Goal: Navigation & Orientation: Find specific page/section

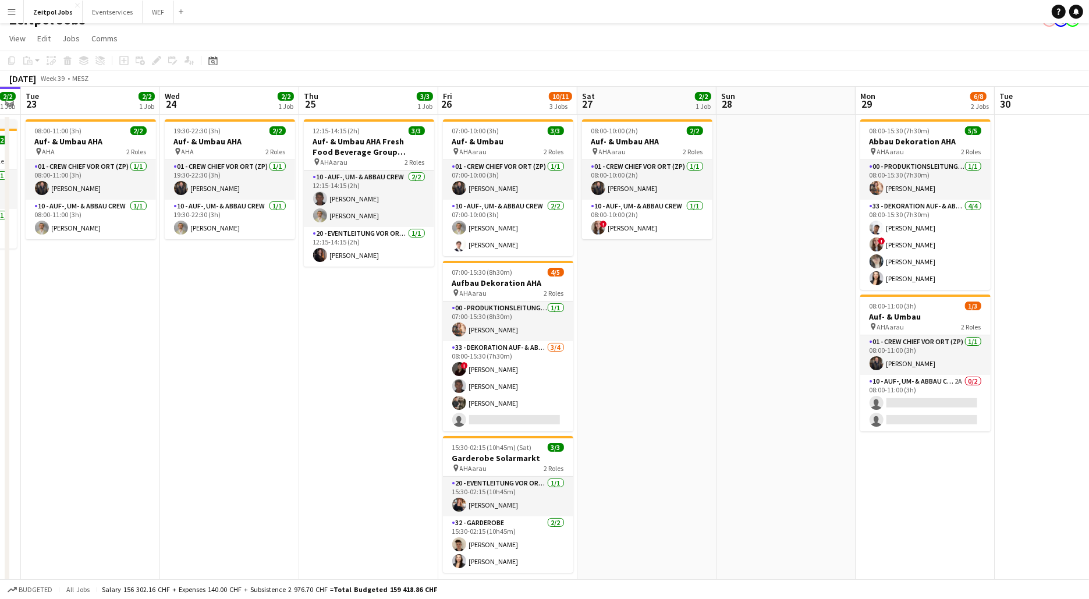
scroll to position [0, 399]
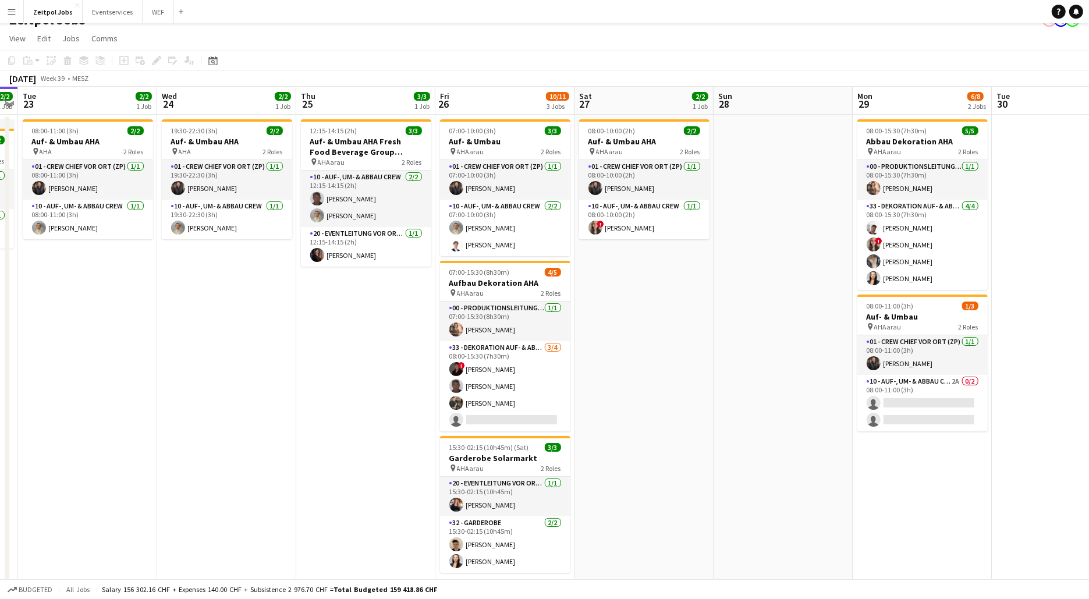
drag, startPoint x: 624, startPoint y: 325, endPoint x: 364, endPoint y: 306, distance: 260.8
click at [364, 306] on app-calendar-viewport "Sat 20 Sun 21 Mon 22 2/2 1 Job Tue 23 2/2 1 Job Wed 24 2/2 1 Job Thu 25 3/3 1 J…" at bounding box center [544, 343] width 1089 height 513
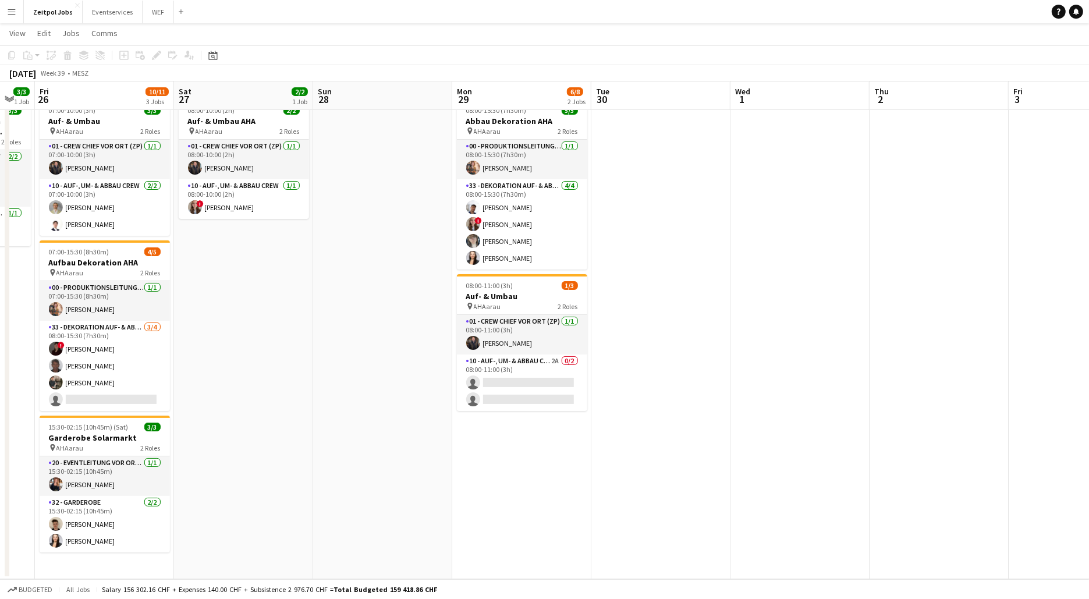
scroll to position [0, 390]
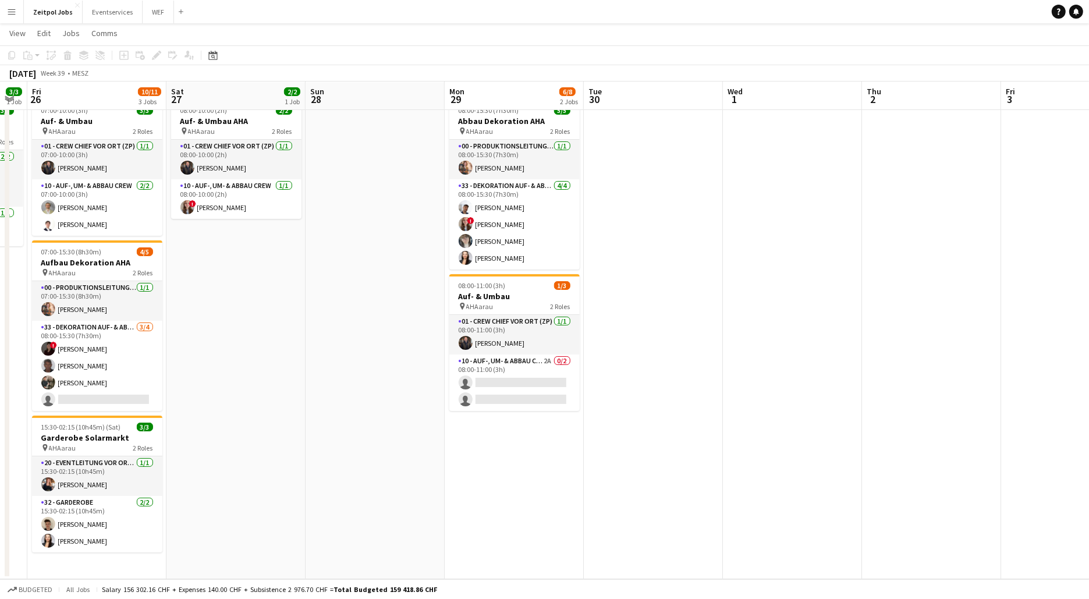
drag, startPoint x: 759, startPoint y: 353, endPoint x: 351, endPoint y: 358, distance: 407.9
click at [351, 358] on app-calendar-viewport "Tue 23 2/2 1 Job Wed 24 2/2 1 Job Thu 25 3/3 1 Job Fri 26 10/11 3 Jobs Sat 27 2…" at bounding box center [544, 294] width 1089 height 570
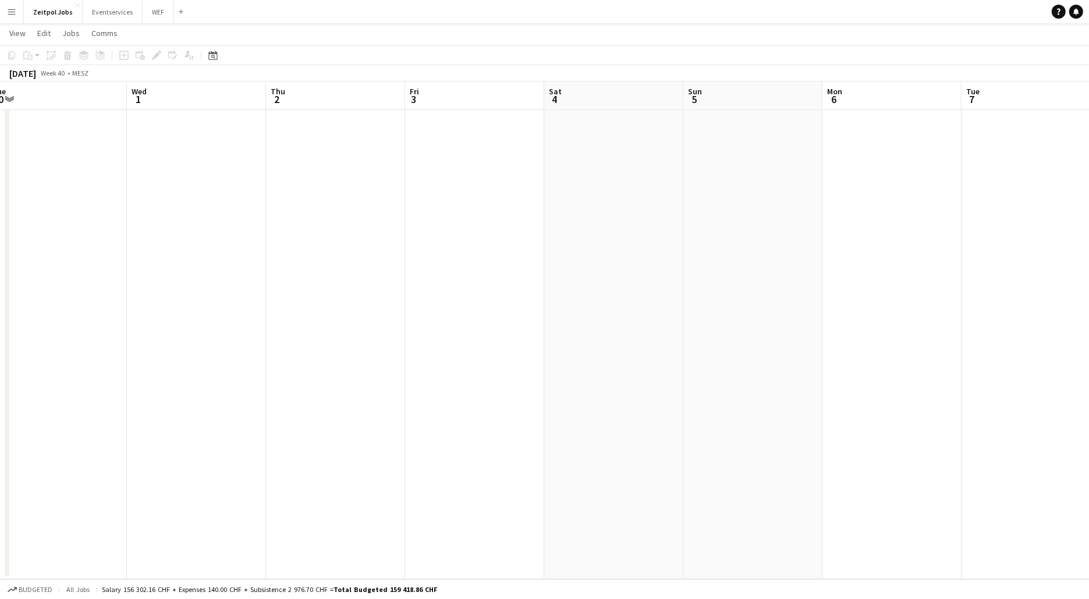
drag, startPoint x: 689, startPoint y: 352, endPoint x: 471, endPoint y: 332, distance: 219.7
click at [162, 349] on app-calendar-viewport "Sat 27 2/2 1 Job Sun 28 Mon 29 6/8 2 Jobs Tue 30 Wed 1 Thu 2 Fri 3 Sat 4 Sun 5 …" at bounding box center [544, 294] width 1089 height 570
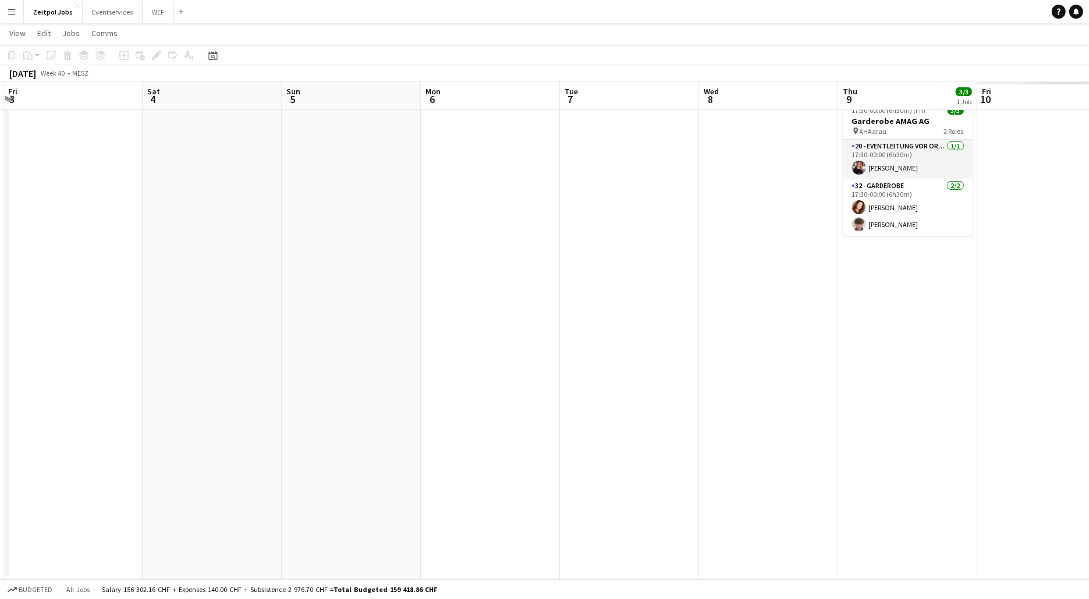
scroll to position [0, 381]
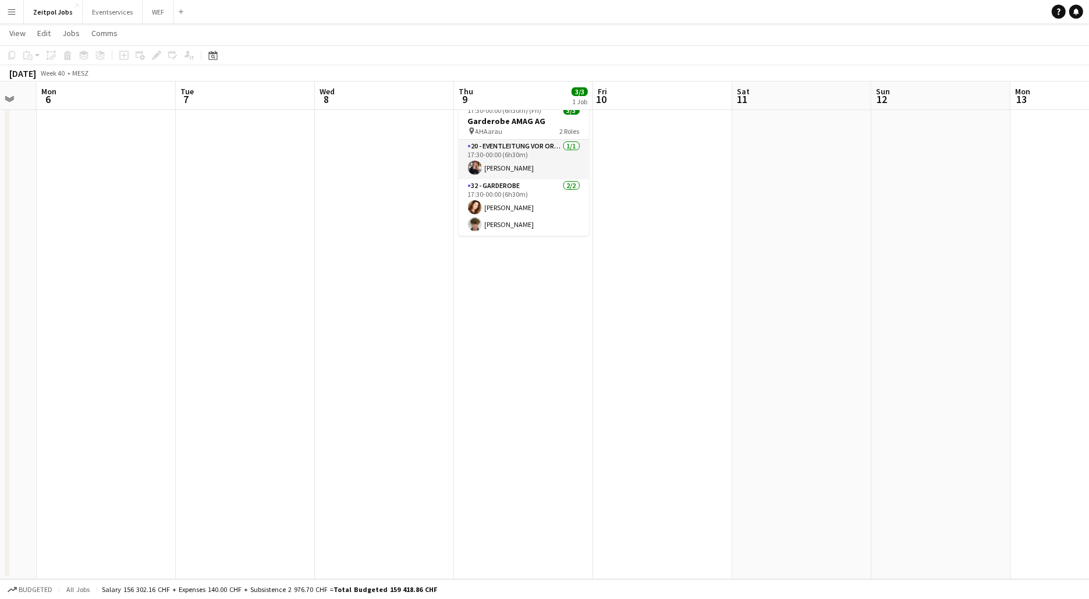
drag, startPoint x: 902, startPoint y: 319, endPoint x: 133, endPoint y: 291, distance: 770.3
click at [133, 291] on app-calendar-viewport "Fri 3 Sat 4 Sun 5 Mon 6 Tue 7 Wed 8 Thu 9 3/3 1 Job Fri 10 Sat 11 Sun 12 Mon 13…" at bounding box center [544, 294] width 1089 height 570
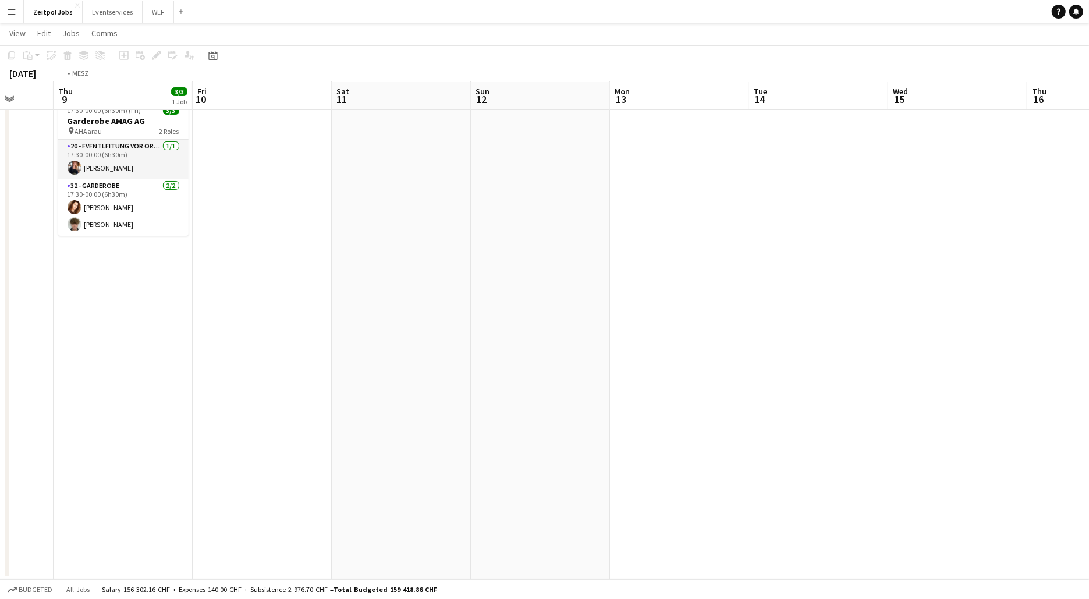
drag, startPoint x: 819, startPoint y: 271, endPoint x: 966, endPoint y: 326, distance: 156.7
click at [983, 326] on app-calendar-viewport "Mon 6 Tue 7 Wed 8 Thu 9 3/3 1 Job Fri 10 Sat 11 Sun 12 Mon 13 Tue 14 Wed 15 Thu…" at bounding box center [544, 294] width 1089 height 570
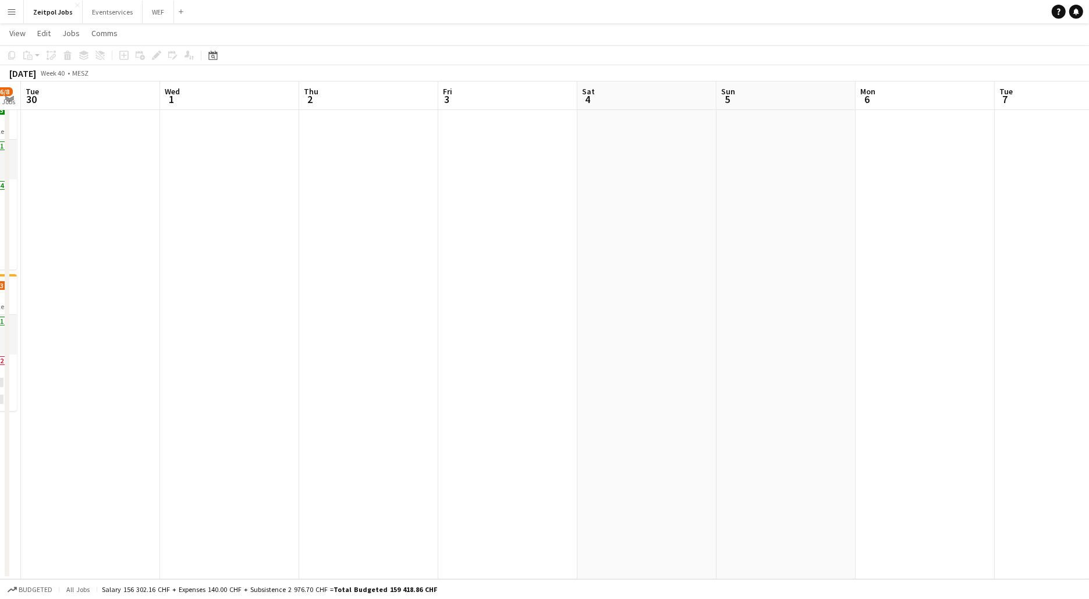
drag, startPoint x: 359, startPoint y: 323, endPoint x: 677, endPoint y: 329, distance: 318.3
click at [1089, 340] on html "Menu Boards Boards Boards All jobs Status Workforce Workforce My Workforce Recr…" at bounding box center [544, 281] width 1089 height 635
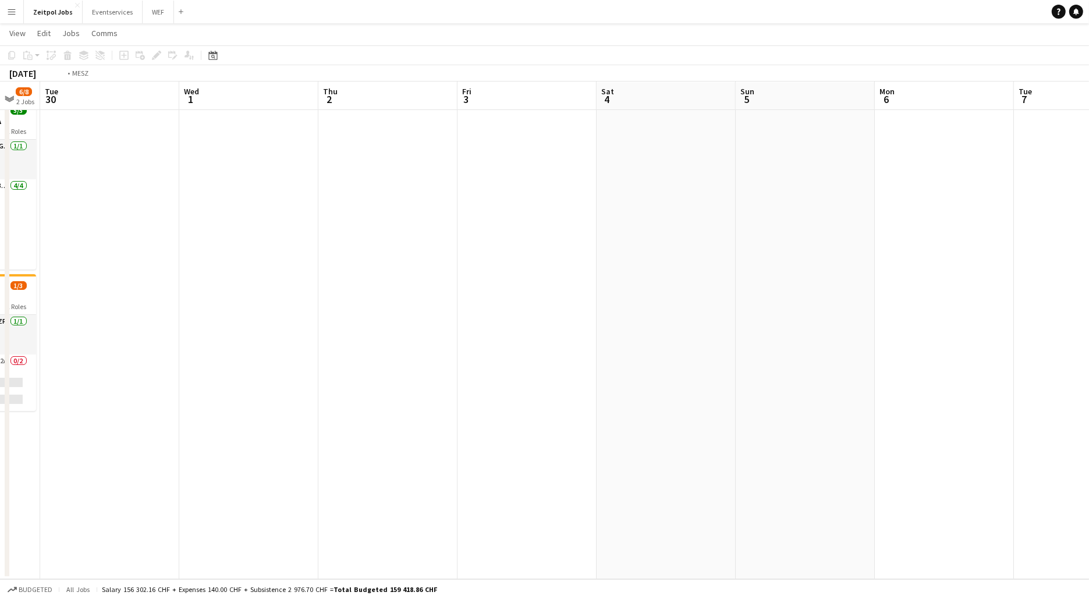
drag, startPoint x: 458, startPoint y: 332, endPoint x: 801, endPoint y: 328, distance: 343.3
click at [794, 326] on app-calendar-viewport "Sun 28 Mon 29 6/8 2 Jobs Tue 30 Wed 1 Thu 2 Fri 3 Sat 4 Sun 5 Mon 6 Tue 7 Wed 8…" at bounding box center [544, 294] width 1089 height 570
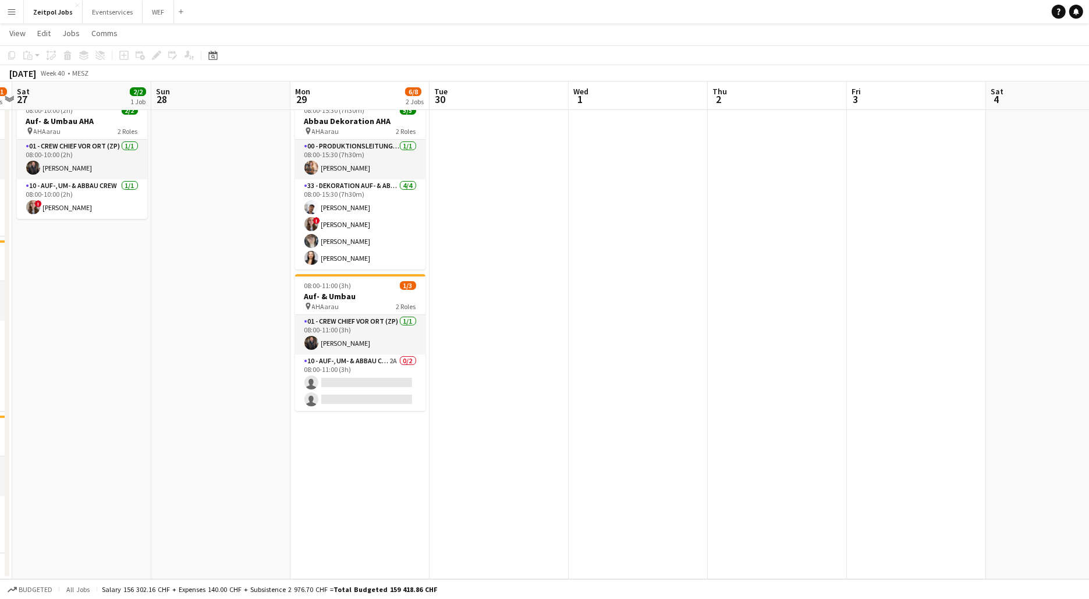
scroll to position [0, 241]
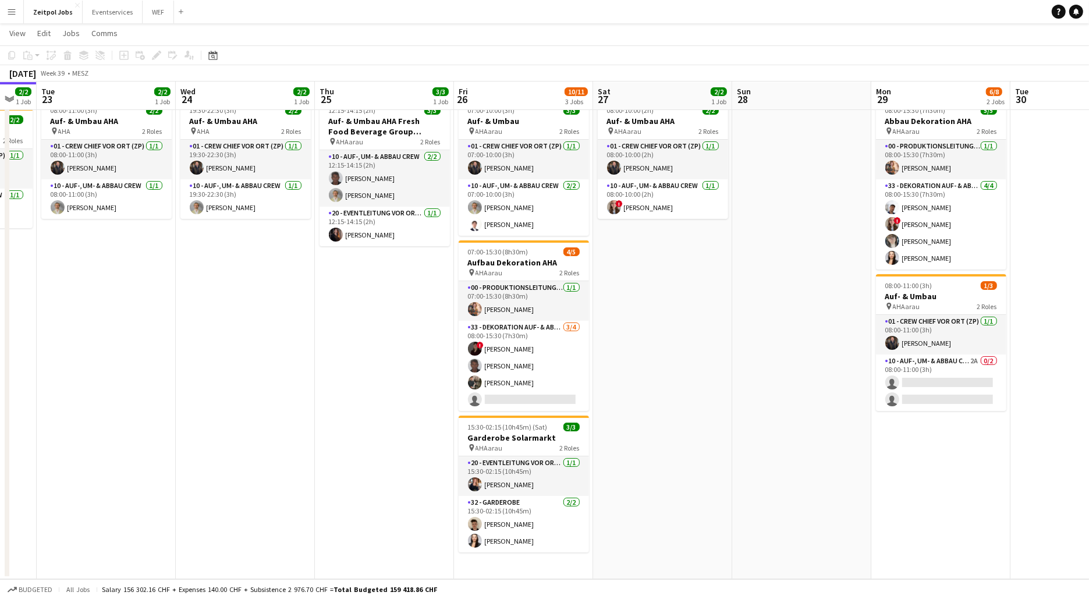
drag, startPoint x: 158, startPoint y: 301, endPoint x: 778, endPoint y: 318, distance: 621.0
click at [778, 318] on app-calendar-viewport "Sun 21 Mon 22 2/2 1 Job Tue 23 2/2 1 Job Wed 24 2/2 1 Job Thu 25 3/3 1 Job Fri …" at bounding box center [544, 294] width 1089 height 570
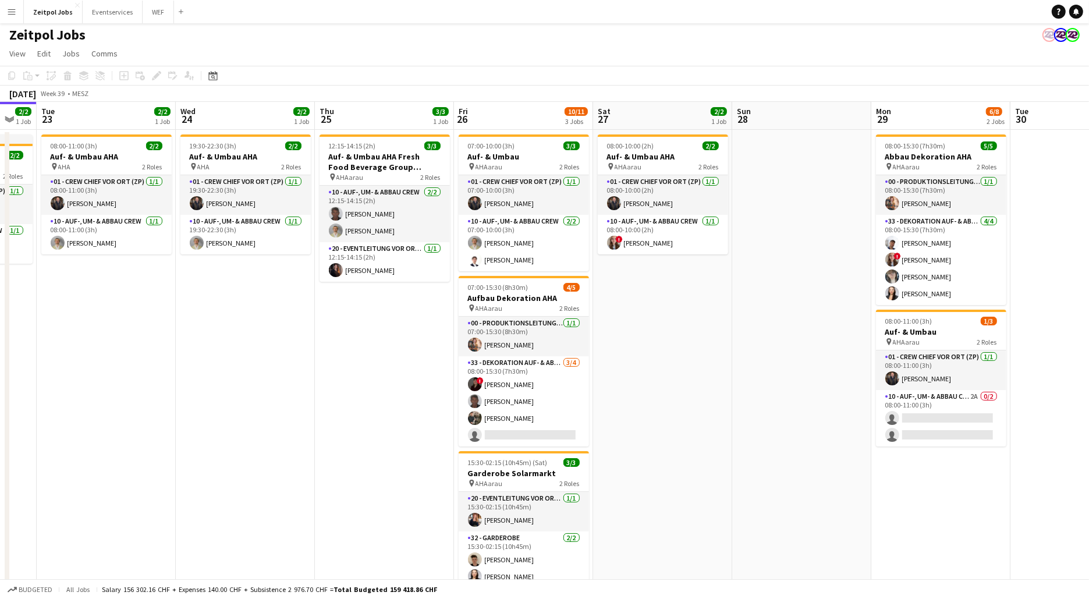
scroll to position [3, 0]
